Goal: Task Accomplishment & Management: Complete application form

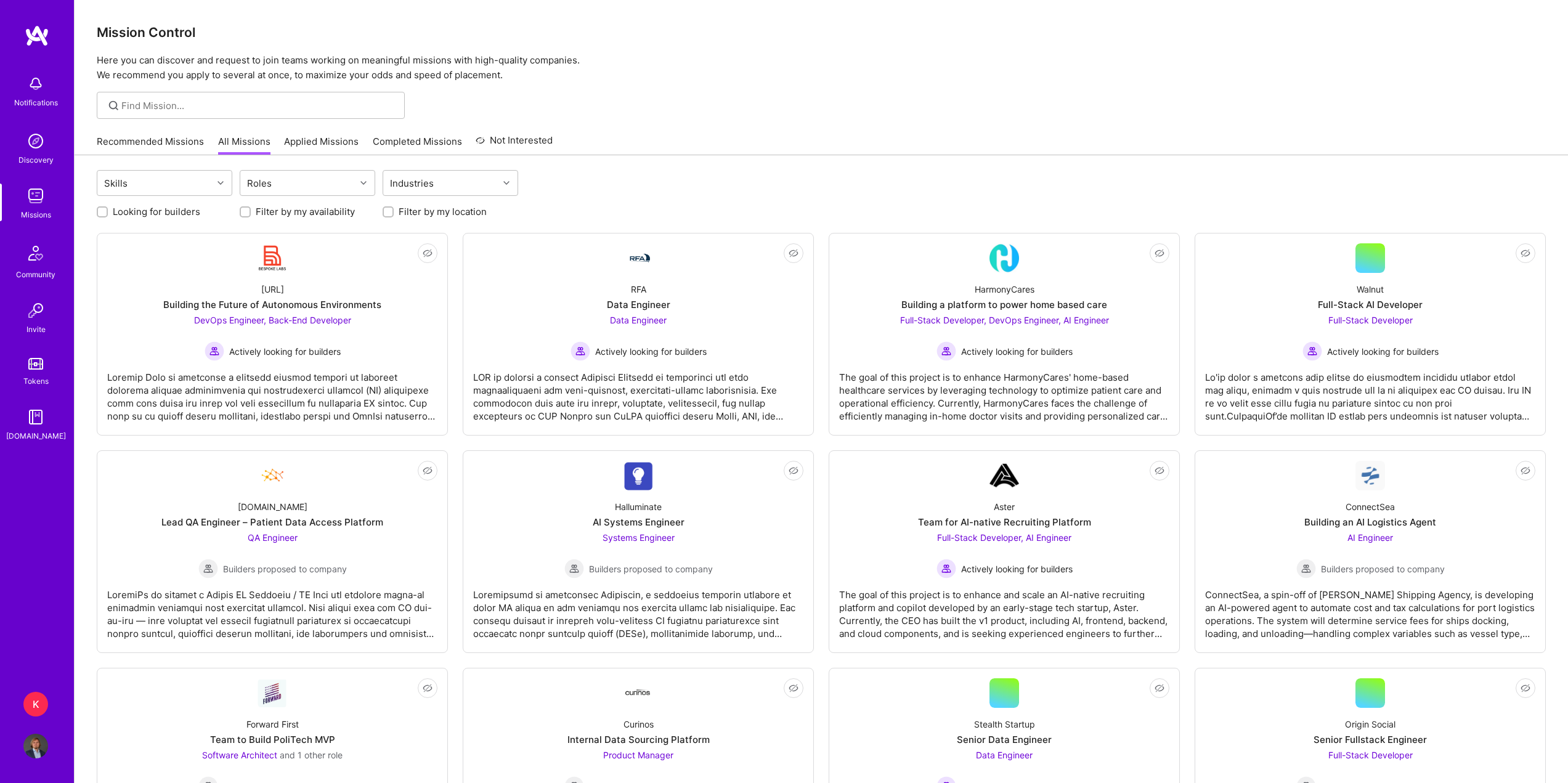
click at [294, 146] on link "Applied Missions" at bounding box center [322, 145] width 74 height 21
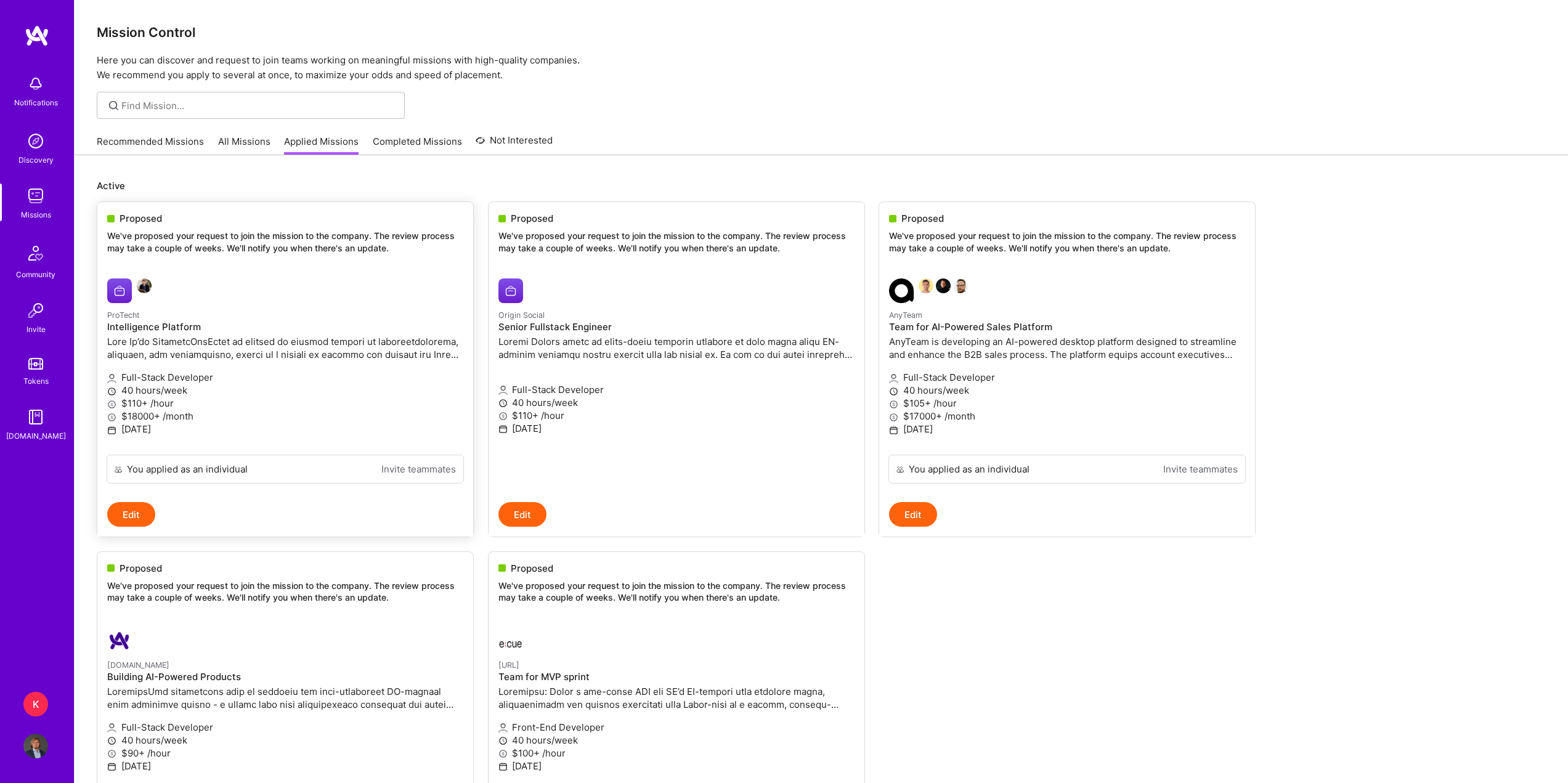
click at [158, 279] on div at bounding box center [226, 290] width 237 height 24
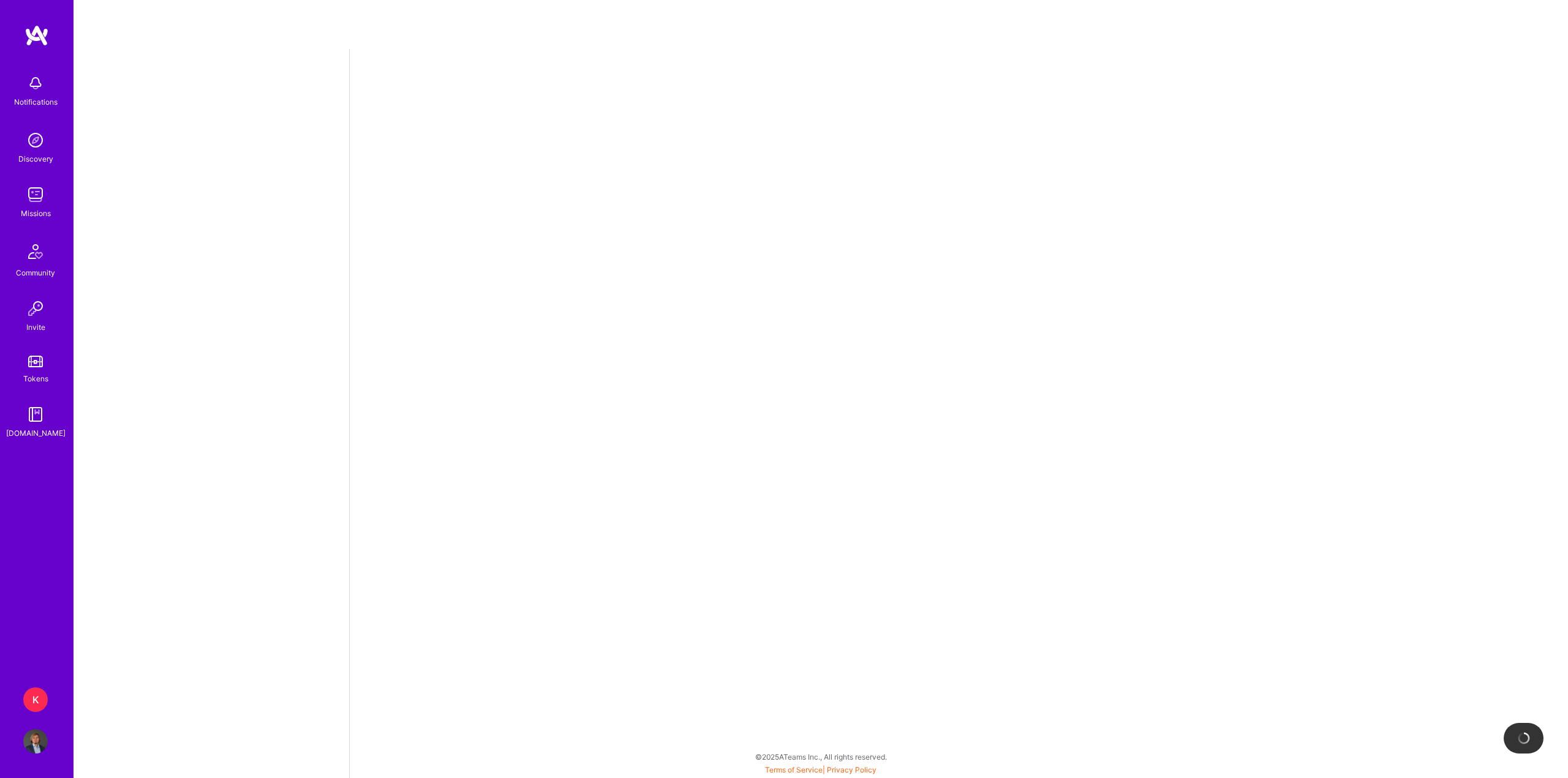
select select "PL"
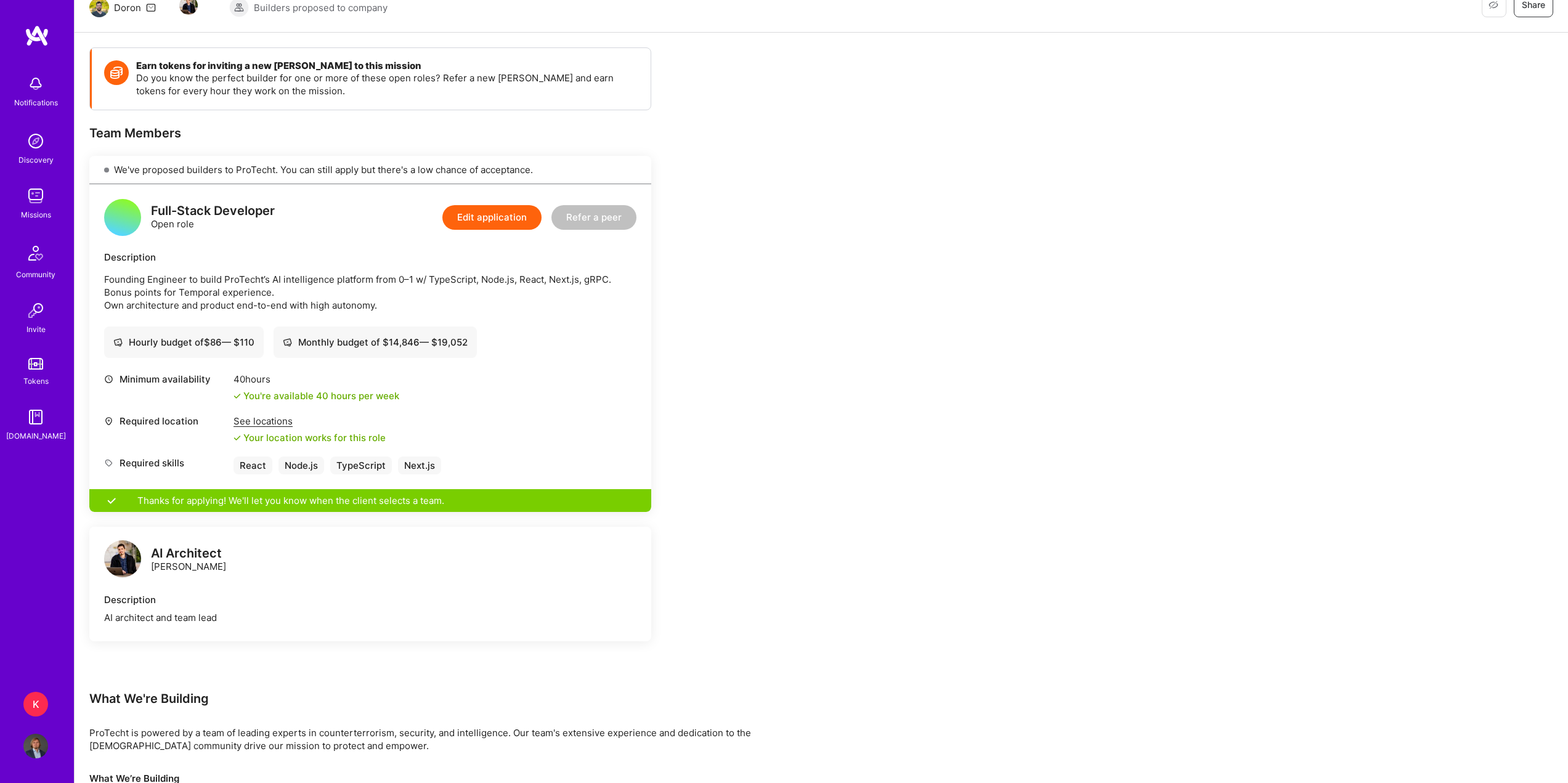
scroll to position [123, 0]
